Goal: Information Seeking & Learning: Learn about a topic

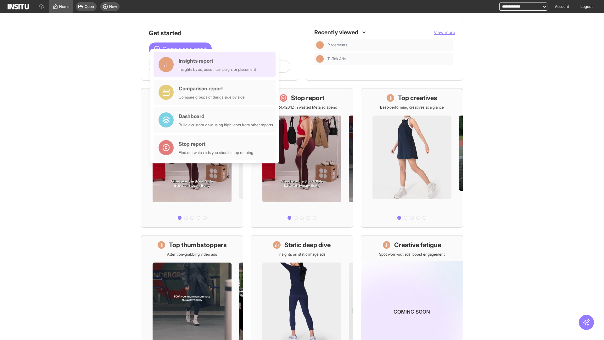
click at [216, 64] on div "Insights report Insights by ad, adset, campaign, or placement" at bounding box center [217, 64] width 77 height 15
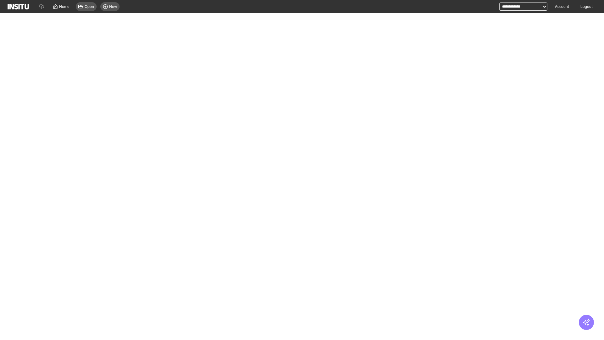
select select "**"
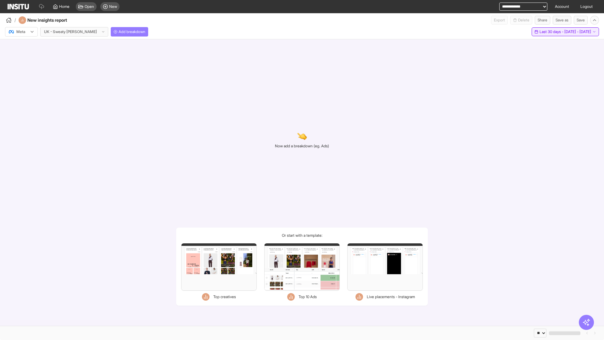
click at [553, 32] on span "Last 30 days - [DATE] - [DATE]" at bounding box center [565, 31] width 52 height 5
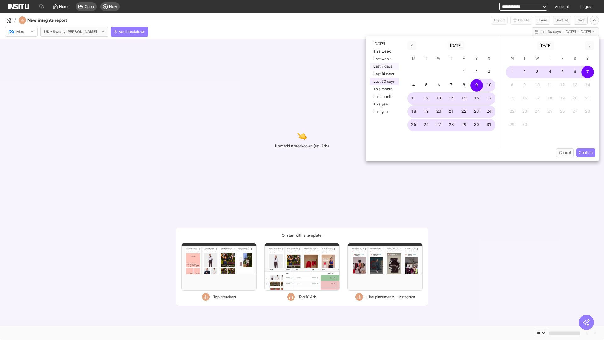
click at [383, 66] on button "Last 7 days" at bounding box center [384, 67] width 29 height 8
